Goal: Ask a question

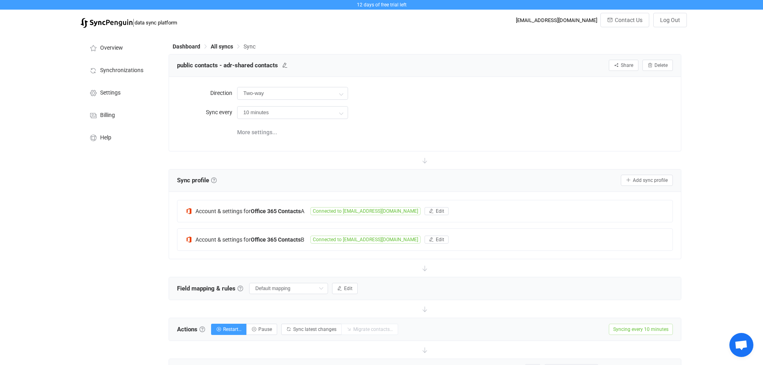
scroll to position [161, 0]
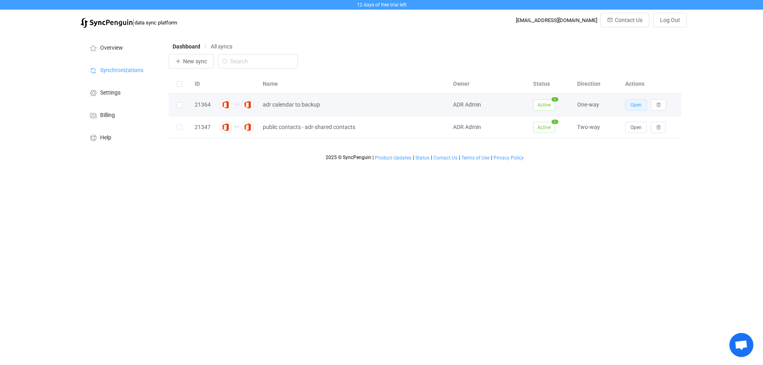
click at [634, 101] on button "Open" at bounding box center [636, 104] width 22 height 11
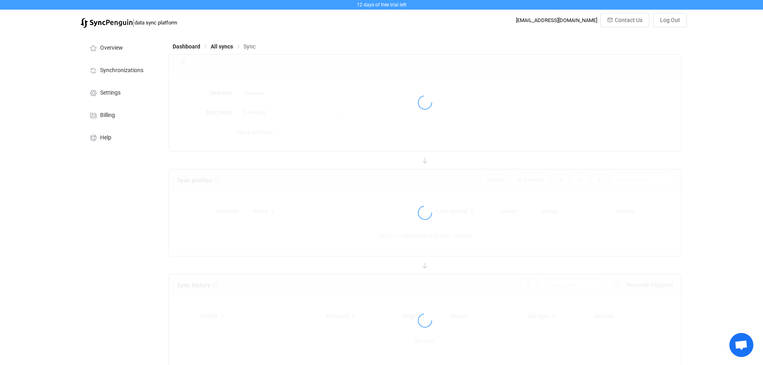
type input "A → B"
type input "1 hour"
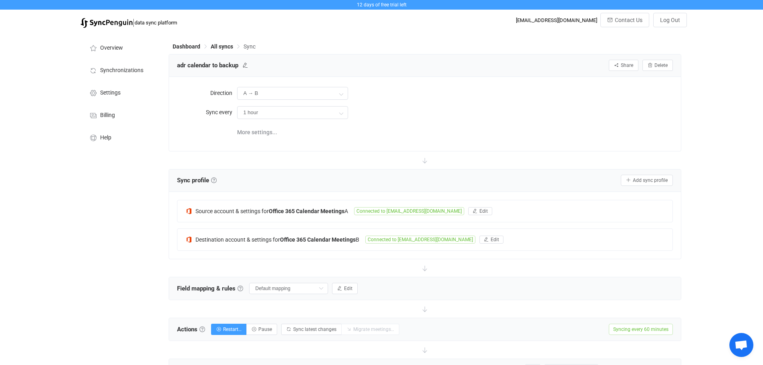
scroll to position [200, 0]
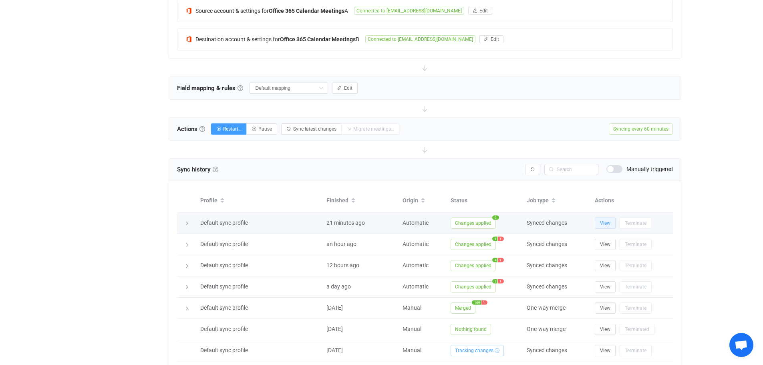
click at [601, 225] on button "View" at bounding box center [604, 222] width 21 height 11
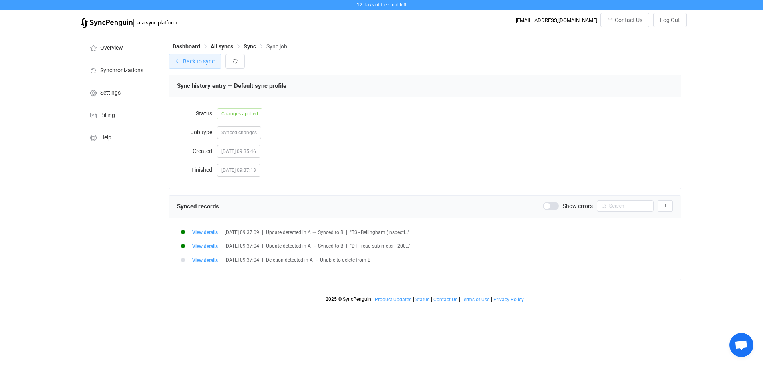
drag, startPoint x: 183, startPoint y: 62, endPoint x: 586, endPoint y: 46, distance: 403.0
click at [183, 62] on span "Back to sync" at bounding box center [199, 61] width 32 height 6
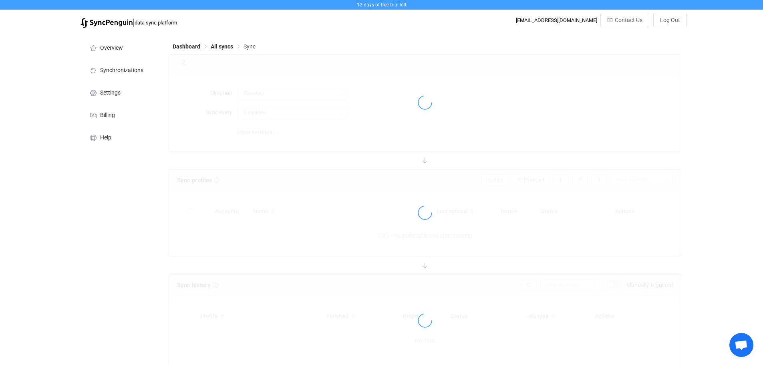
type input "A → B"
type input "1 hour"
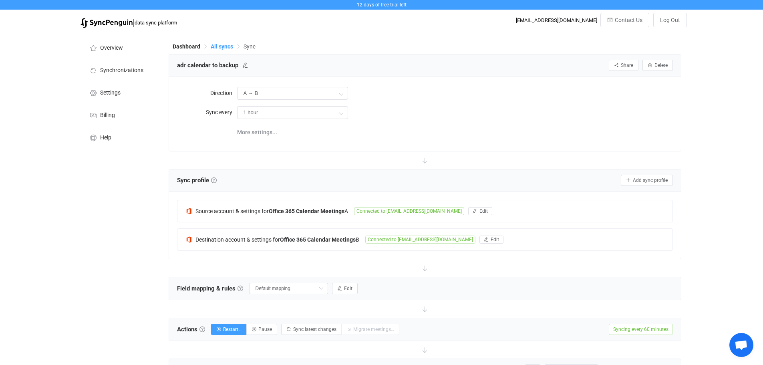
click at [225, 46] on span "All syncs" at bounding box center [222, 46] width 22 height 6
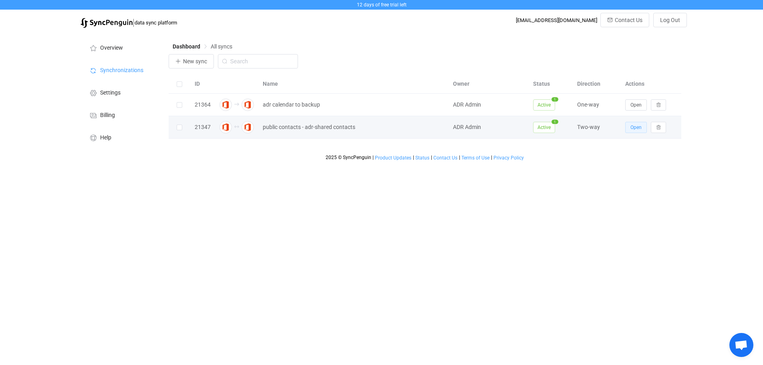
click at [638, 129] on span "Open" at bounding box center [635, 127] width 11 height 6
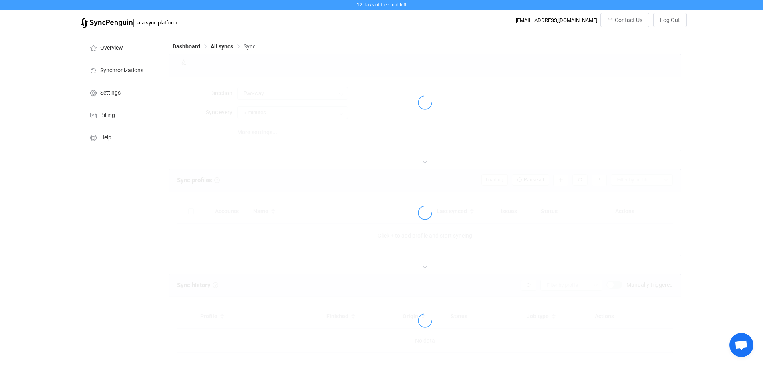
type input "10 minutes"
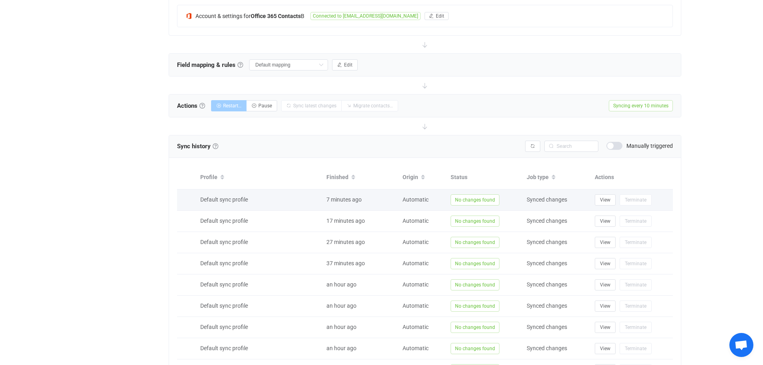
scroll to position [310, 0]
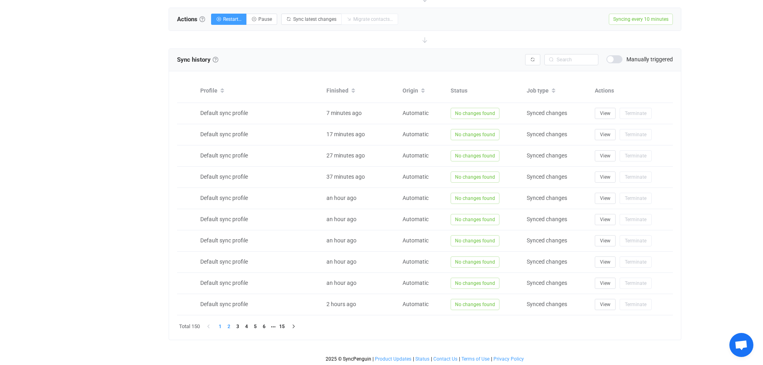
click at [229, 327] on li "2" at bounding box center [229, 326] width 9 height 9
click at [237, 326] on li "3" at bounding box center [237, 326] width 9 height 9
click at [250, 328] on li "4" at bounding box center [246, 326] width 9 height 9
click at [257, 328] on li "5" at bounding box center [255, 326] width 9 height 9
click at [568, 58] on input "text" at bounding box center [571, 59] width 54 height 11
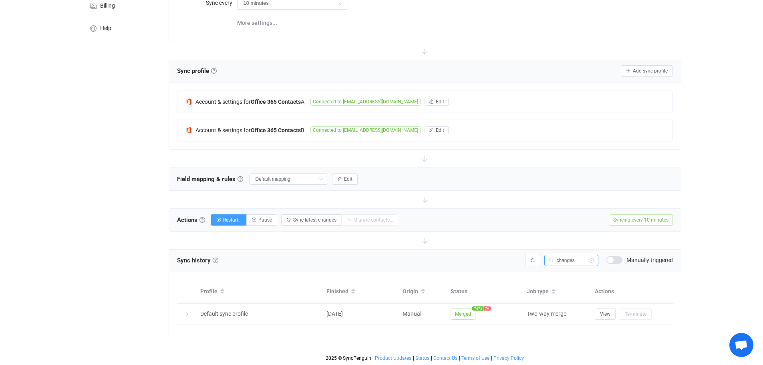
scroll to position [108, 0]
drag, startPoint x: 579, startPoint y: 261, endPoint x: 514, endPoint y: 251, distance: 66.4
click at [514, 251] on div "Sync history History Sync history All sync executions are recorded in the sync …" at bounding box center [425, 261] width 512 height 22
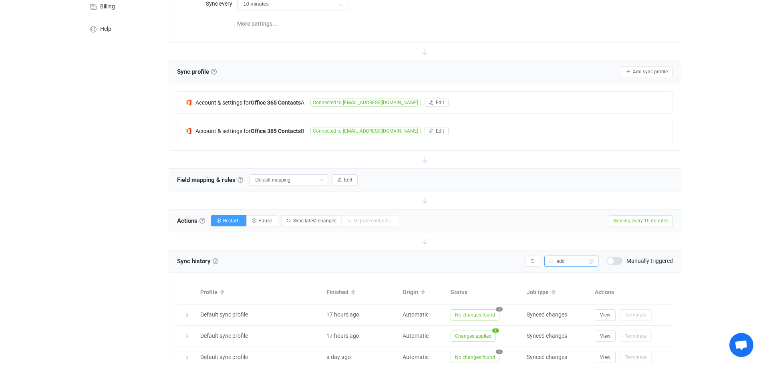
scroll to position [278, 0]
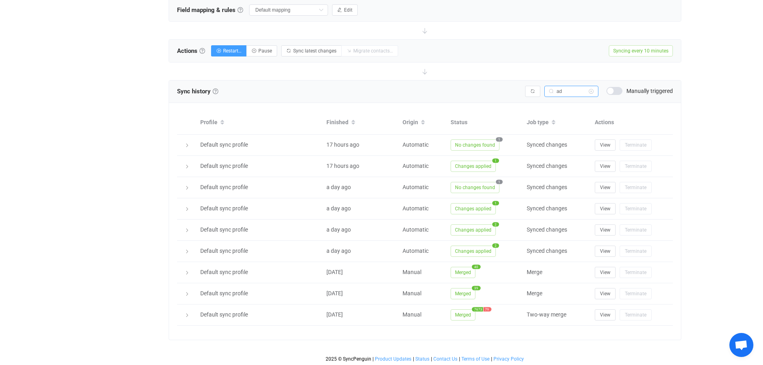
type input "a"
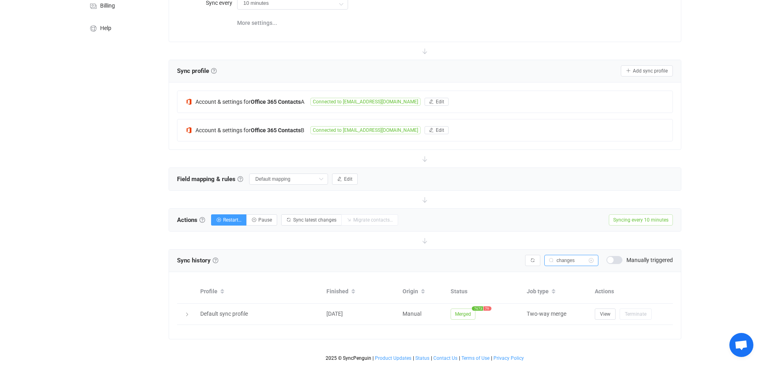
scroll to position [108, 0]
type input "c"
type input "add"
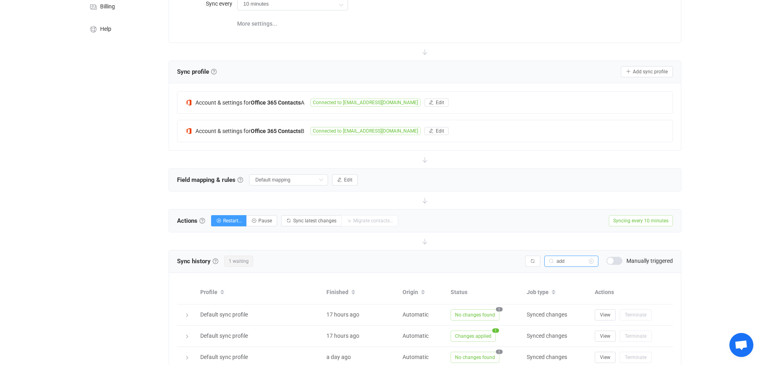
scroll to position [278, 0]
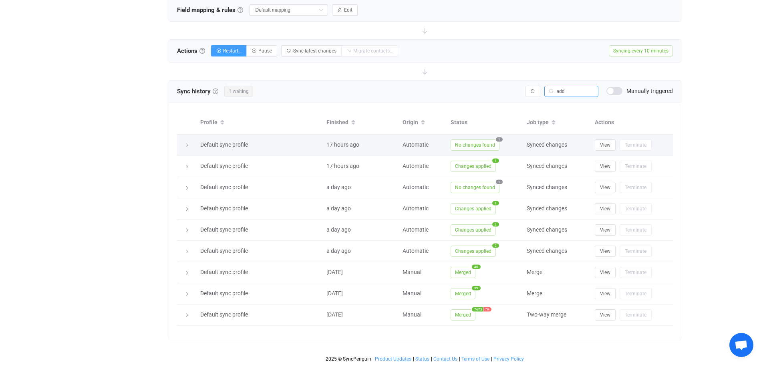
click at [488, 146] on span "No changes found" at bounding box center [474, 144] width 49 height 11
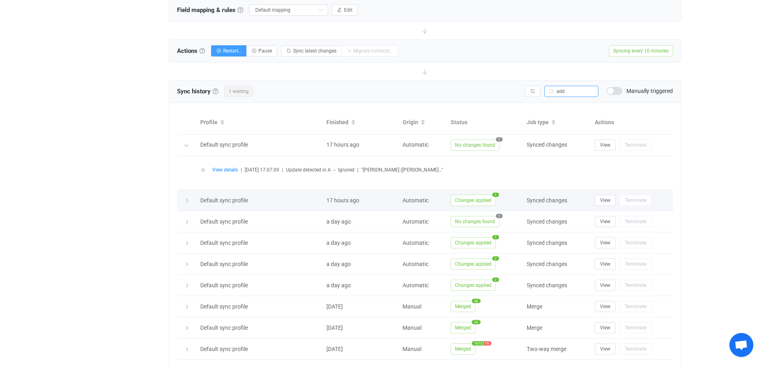
click at [475, 201] on span "Changes applied" at bounding box center [472, 200] width 45 height 11
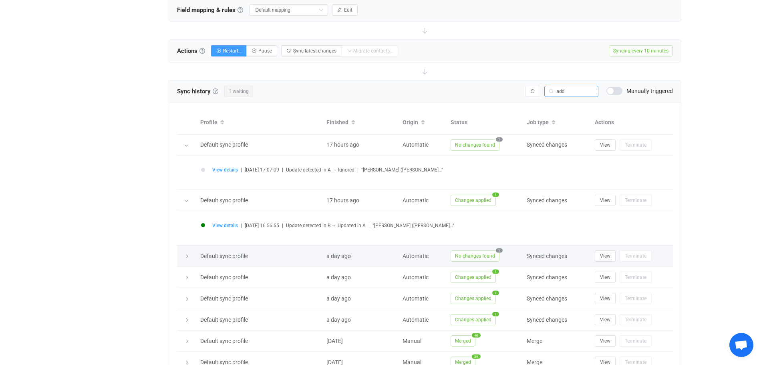
click at [461, 257] on span "No changes found" at bounding box center [474, 255] width 49 height 11
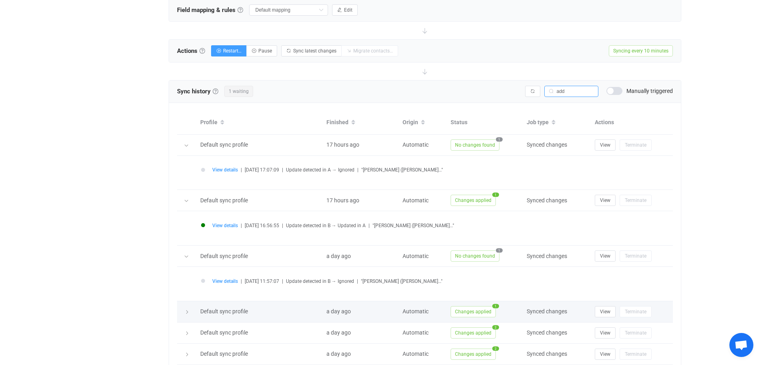
click at [466, 311] on span "Changes applied" at bounding box center [472, 311] width 45 height 11
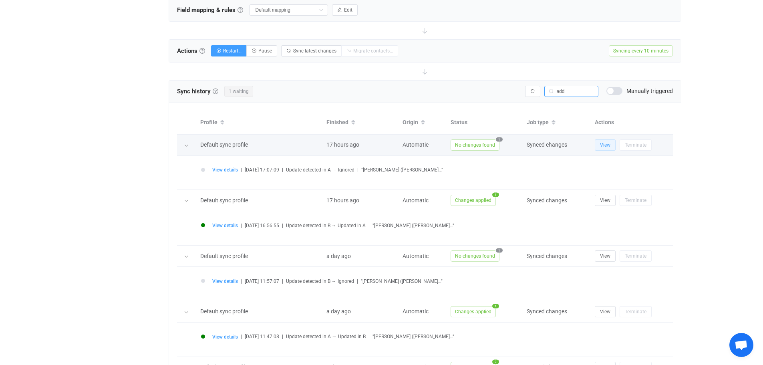
click at [606, 145] on span "View" at bounding box center [605, 145] width 10 height 6
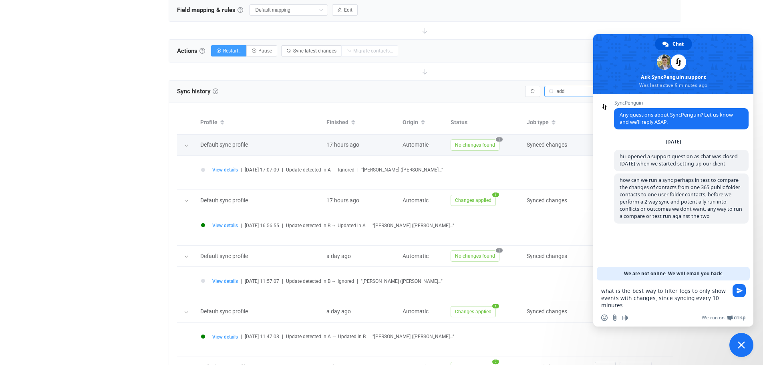
type textarea "what is the best way to filter logs to only show events with changes, since syn…"
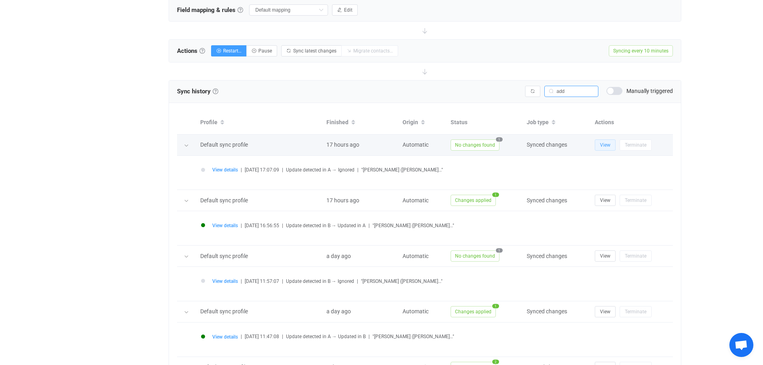
scroll to position [35, 0]
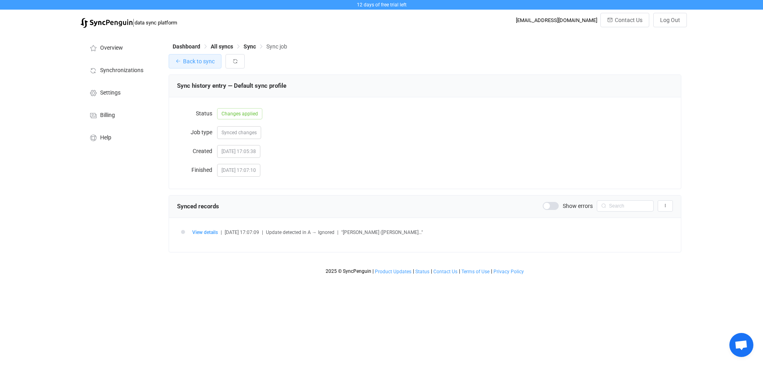
click at [201, 61] on span "Back to sync" at bounding box center [199, 61] width 32 height 6
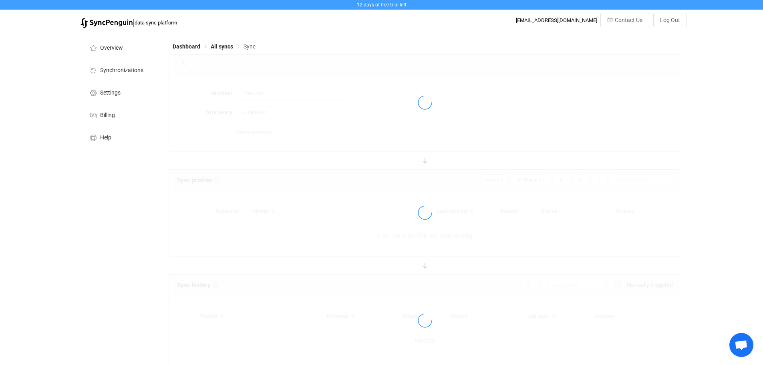
type input "10 minutes"
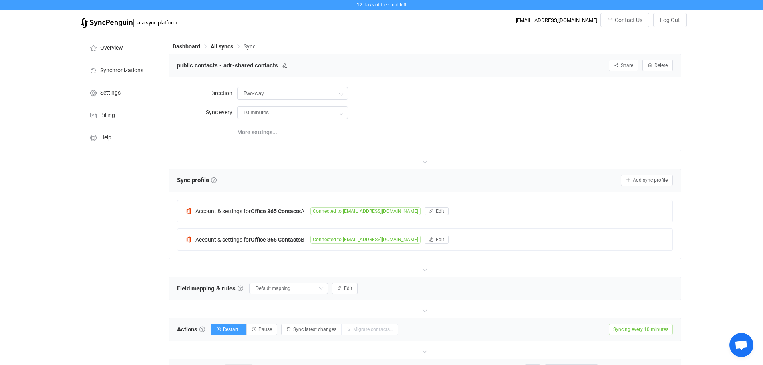
click at [742, 344] on span "Open chat" at bounding box center [740, 345] width 13 height 11
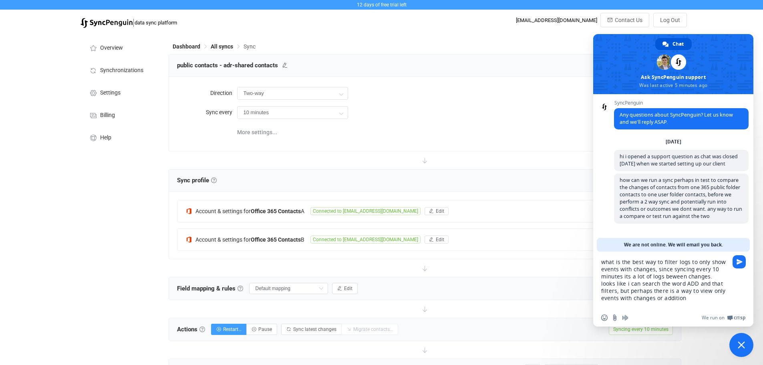
type textarea "what is the best way to filter logs to only show events with changes, since syn…"
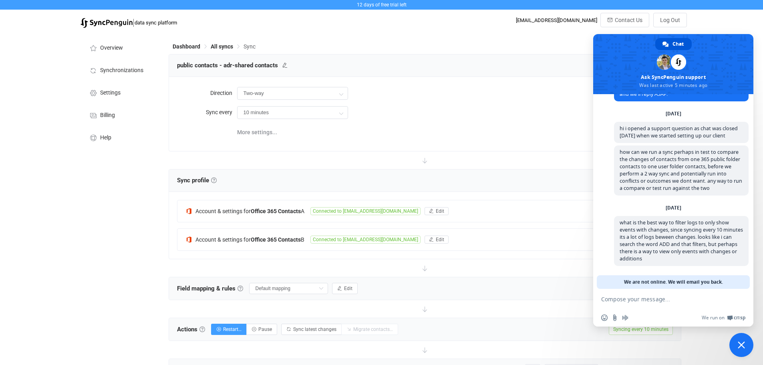
scroll to position [35, 0]
click at [742, 351] on span "Close chat" at bounding box center [741, 345] width 24 height 24
